Goal: Task Accomplishment & Management: Complete application form

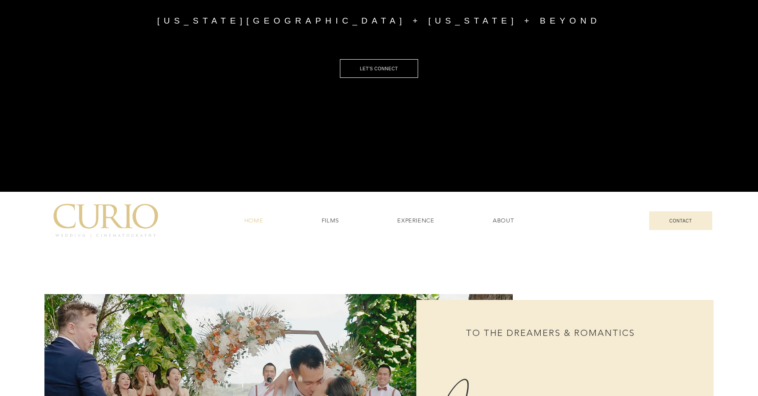
scroll to position [213, 0]
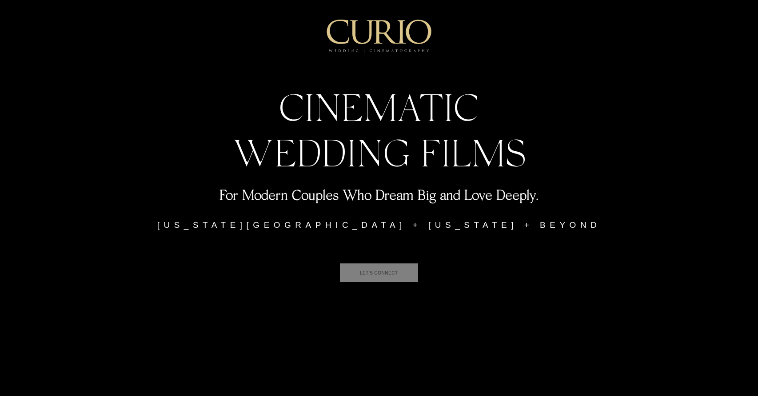
click at [360, 273] on span "LET'S CONNECT" at bounding box center [379, 272] width 38 height 5
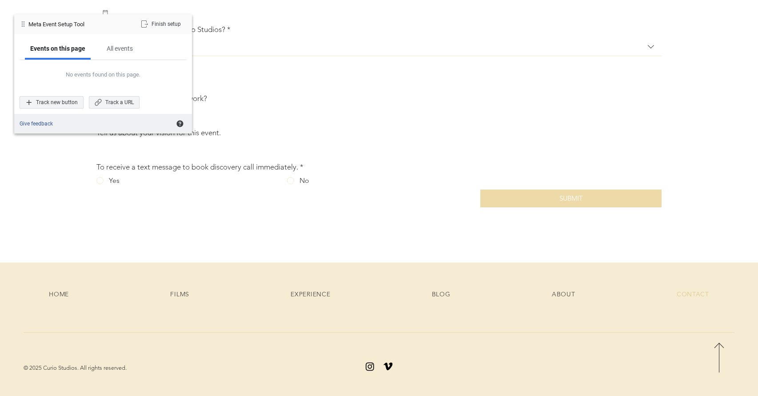
scroll to position [452, 0]
click at [50, 104] on div "Track new button" at bounding box center [52, 102] width 64 height 12
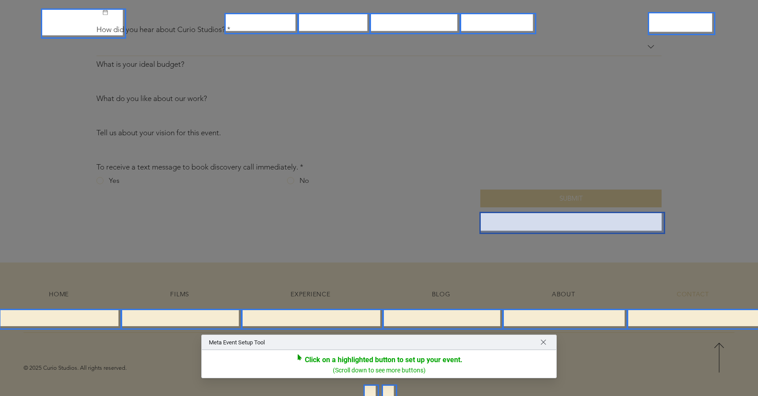
click at [557, 220] on div at bounding box center [573, 223] width 186 height 22
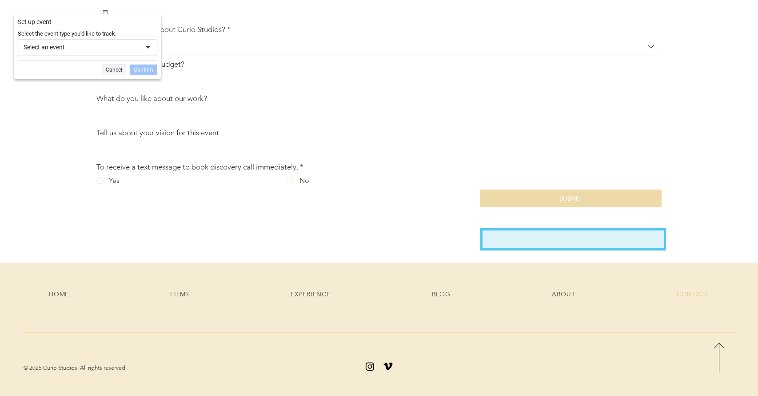
scroll to position [475, 0]
click at [146, 48] on span at bounding box center [147, 47] width 7 height 7
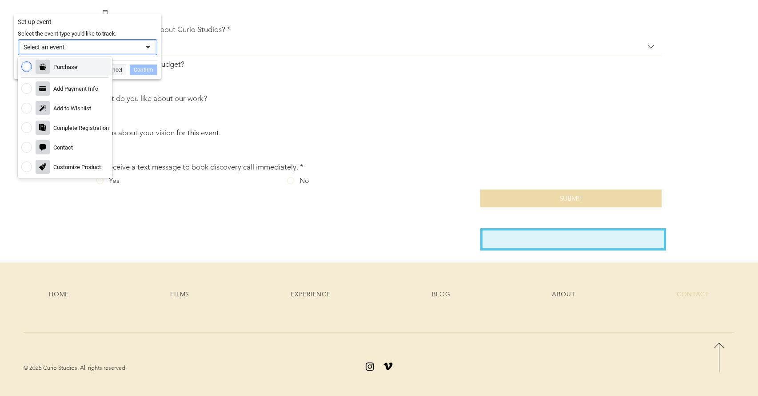
scroll to position [48, 0]
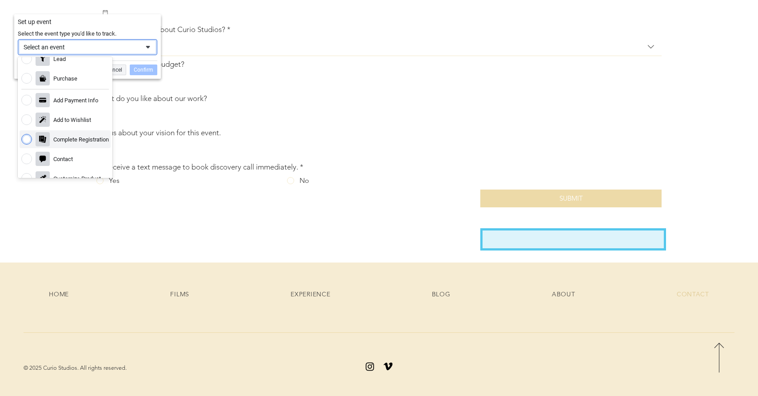
click at [61, 143] on div "Complete Registration" at bounding box center [65, 139] width 91 height 18
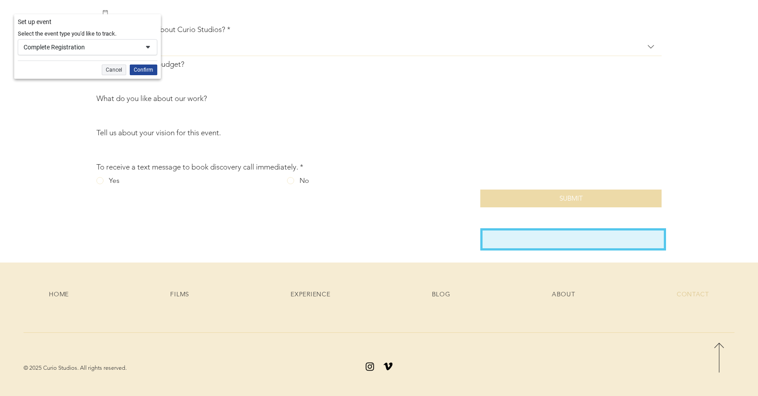
click at [137, 70] on div "Confirm" at bounding box center [144, 69] width 28 height 11
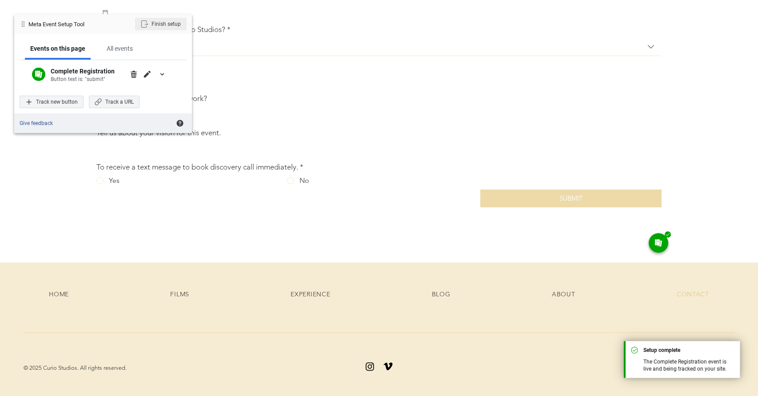
click at [153, 26] on div "Finish setup" at bounding box center [161, 24] width 52 height 12
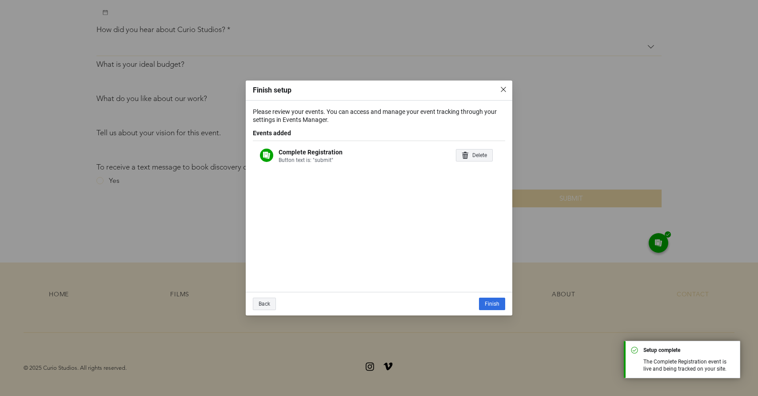
click at [503, 92] on img "close" at bounding box center [503, 89] width 7 height 7
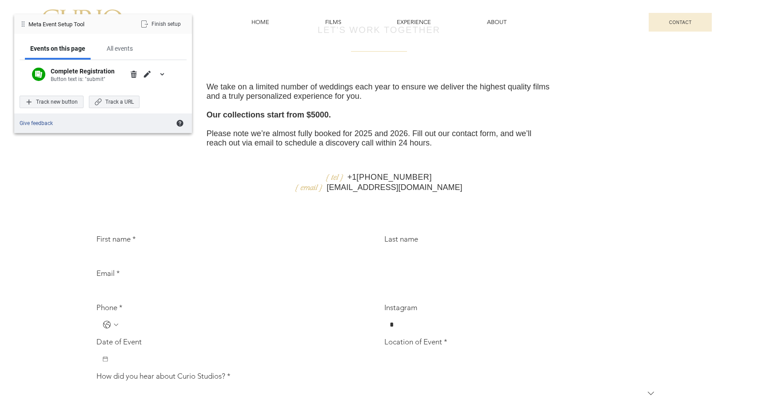
scroll to position [0, 0]
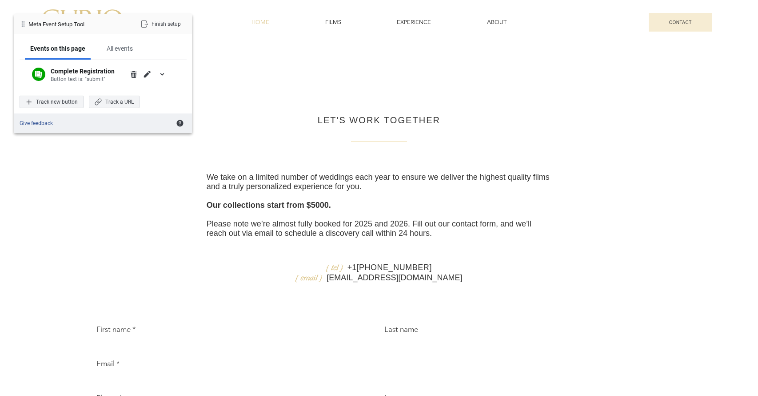
click at [258, 22] on span "HOME" at bounding box center [261, 22] width 18 height 8
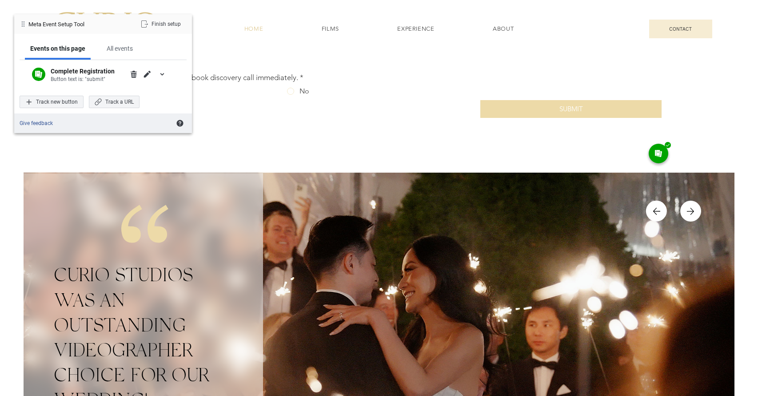
scroll to position [3114, 0]
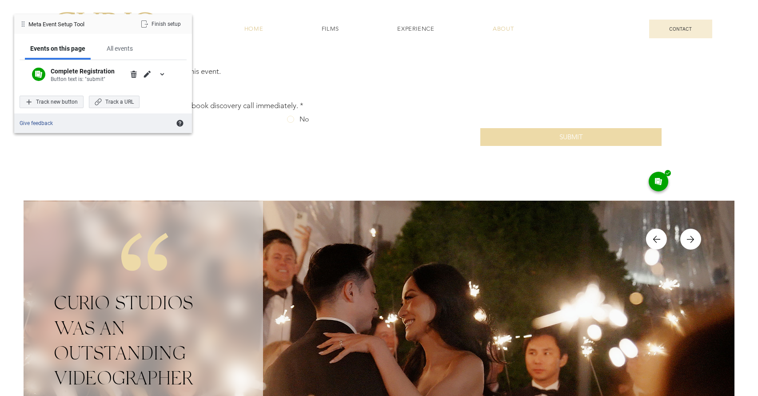
click at [510, 28] on span "ABOUT" at bounding box center [503, 29] width 21 height 8
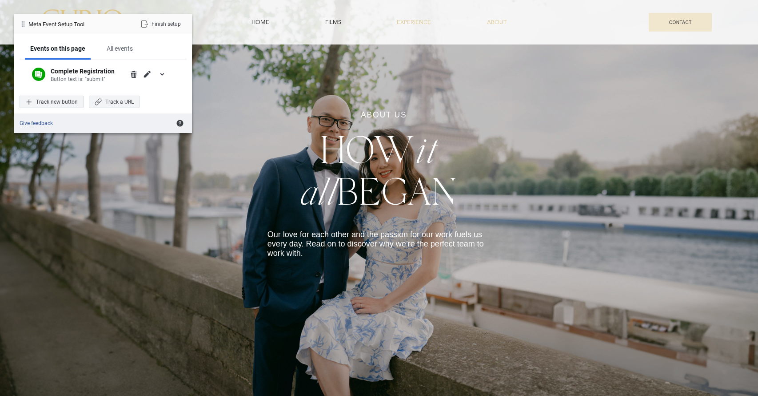
click at [403, 24] on span "EXPERIENCE" at bounding box center [414, 22] width 34 height 8
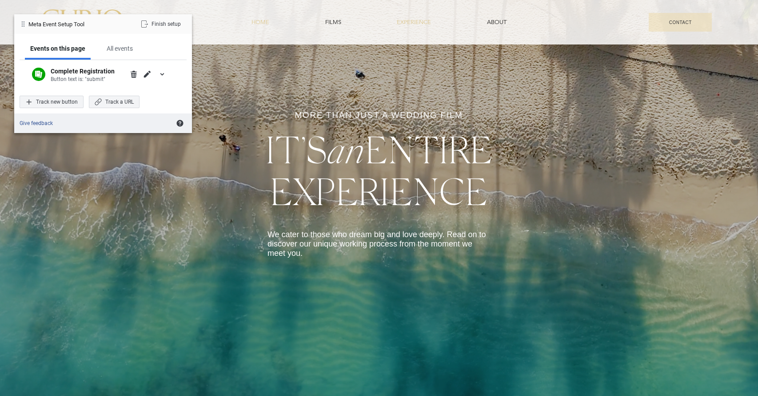
click at [261, 24] on span "HOME" at bounding box center [261, 22] width 18 height 8
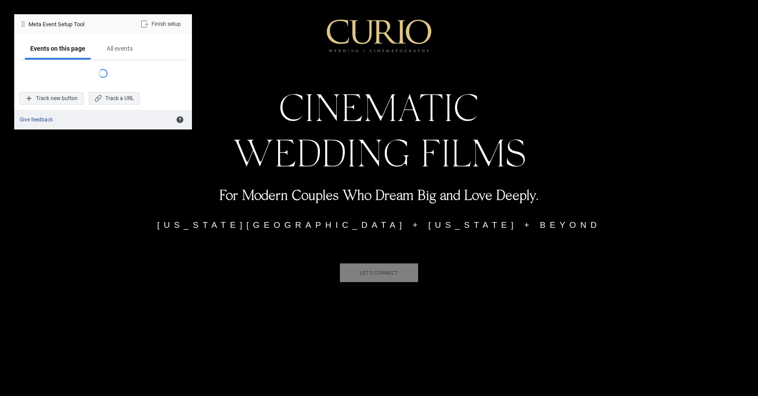
click at [380, 270] on span "LET'S CONNECT" at bounding box center [379, 272] width 38 height 5
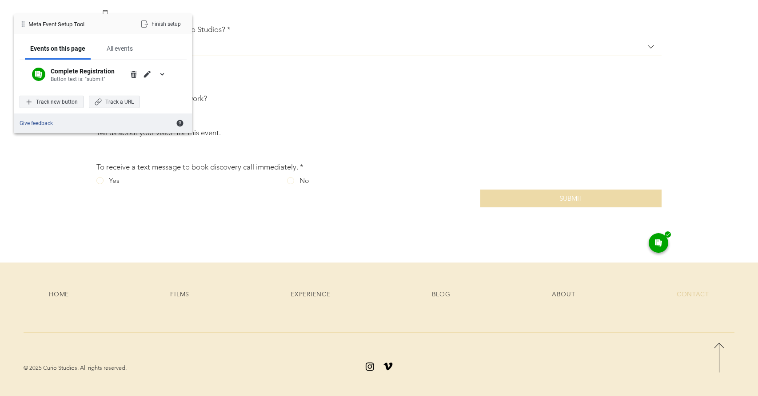
scroll to position [471, 0]
click at [166, 21] on div "Finish setup" at bounding box center [161, 24] width 52 height 12
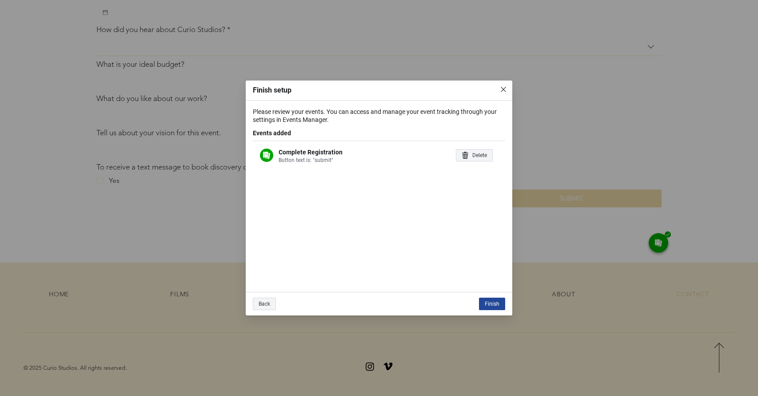
click at [490, 303] on div "Finish" at bounding box center [492, 303] width 26 height 12
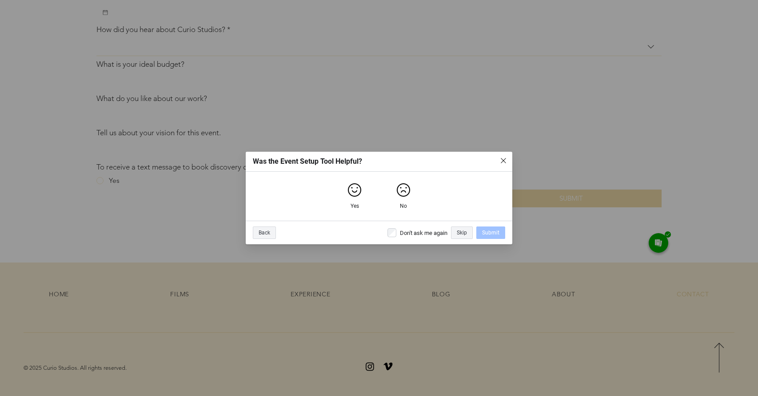
click at [397, 233] on div "Don't ask me again" at bounding box center [418, 232] width 60 height 9
click at [470, 234] on div "Skip" at bounding box center [462, 232] width 22 height 12
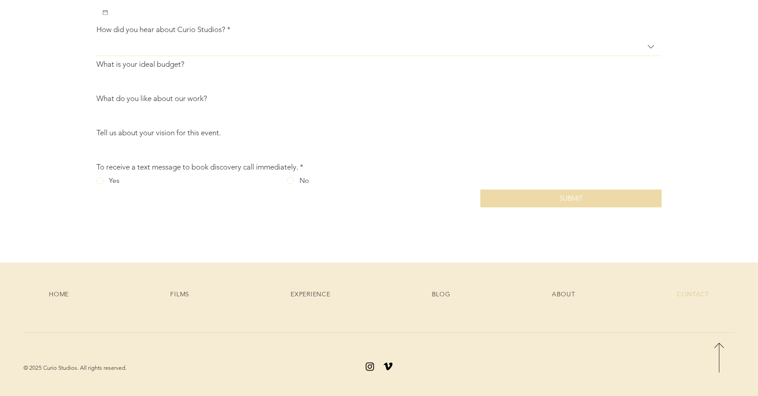
scroll to position [476, 0]
click at [574, 198] on span "SUBMIT" at bounding box center [572, 198] width 24 height 8
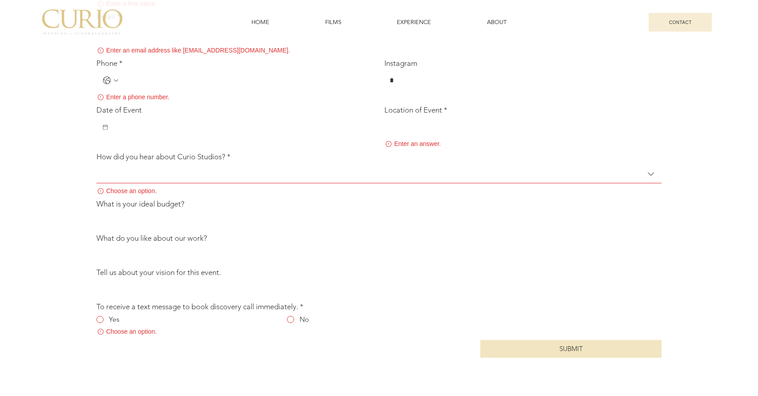
scroll to position [351, 0]
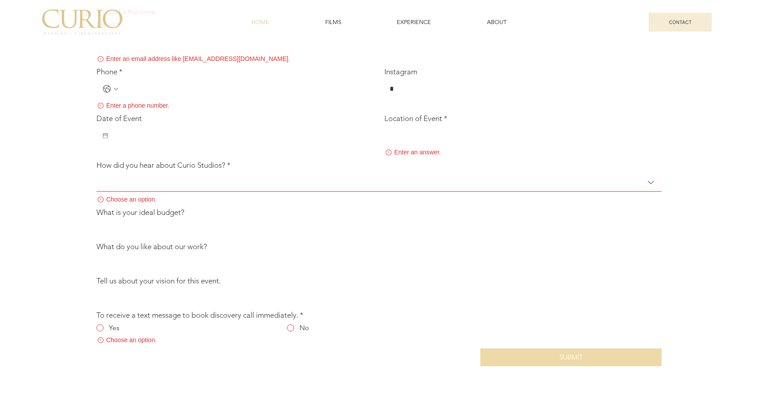
click at [261, 21] on span "HOME" at bounding box center [261, 22] width 18 height 8
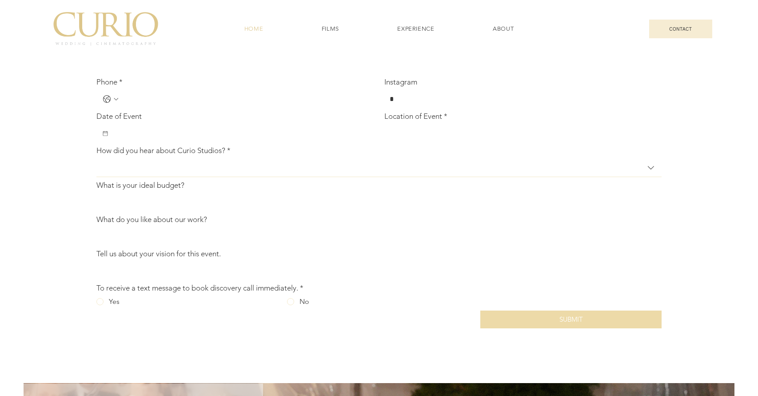
scroll to position [2932, 0]
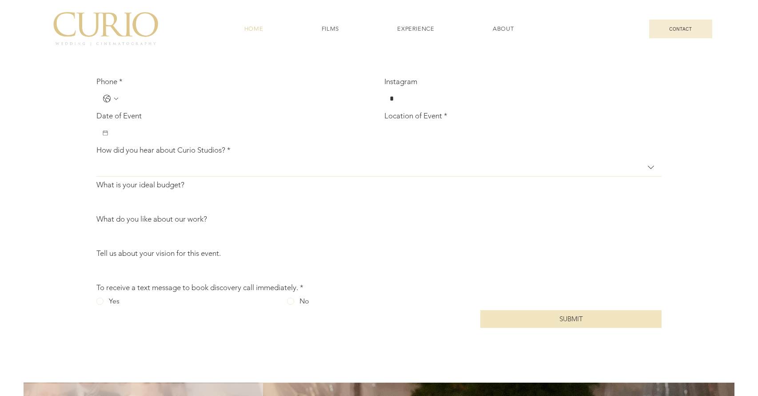
click at [548, 328] on button "SUBMIT" at bounding box center [571, 319] width 181 height 18
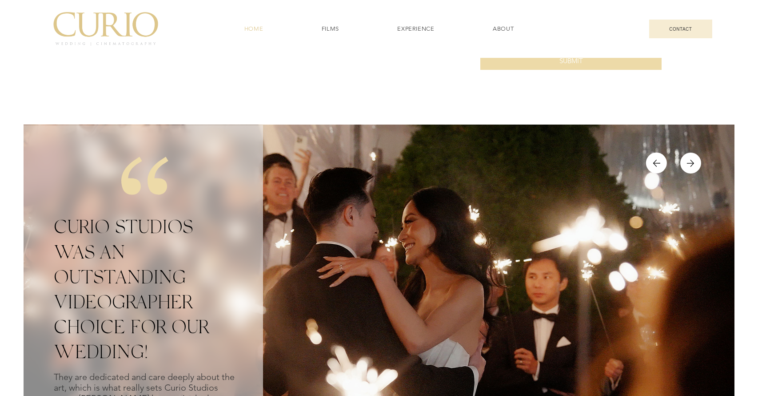
scroll to position [3195, 0]
